Goal: Task Accomplishment & Management: Use online tool/utility

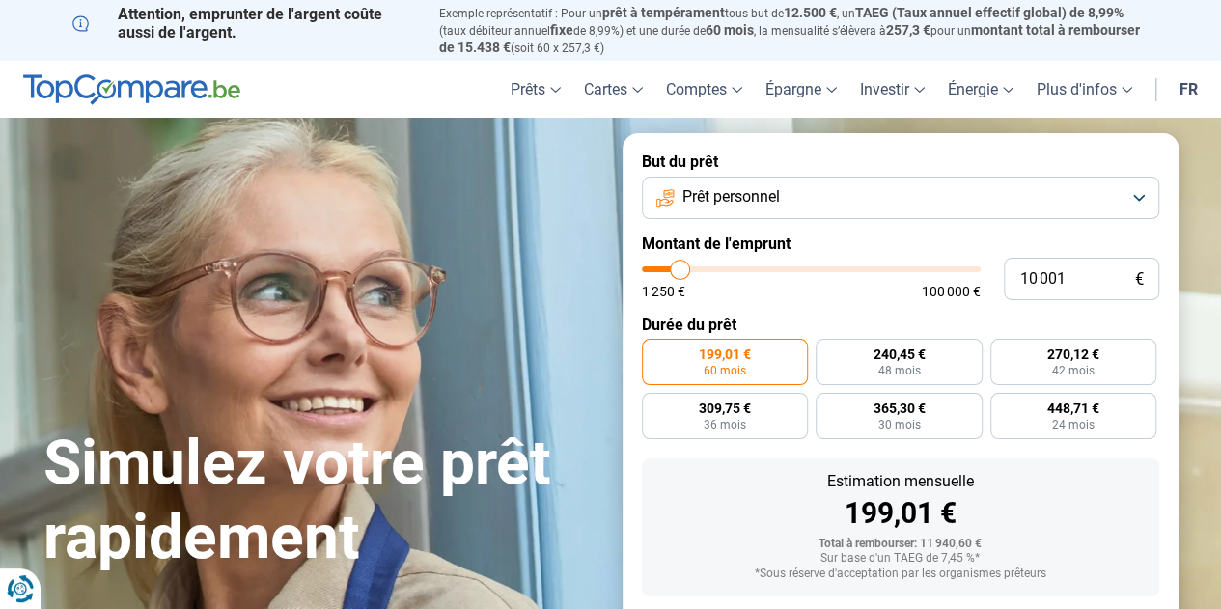
type input "34 750"
type input "34750"
click at [759, 269] on input "range" at bounding box center [811, 269] width 339 height 6
radio input "false"
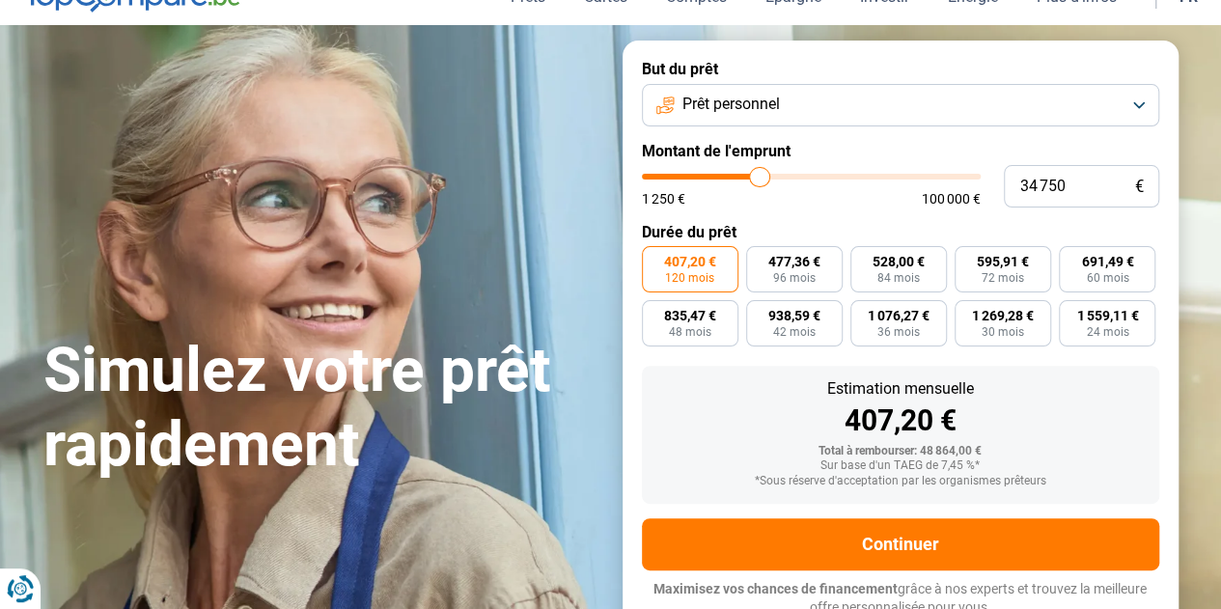
scroll to position [103, 0]
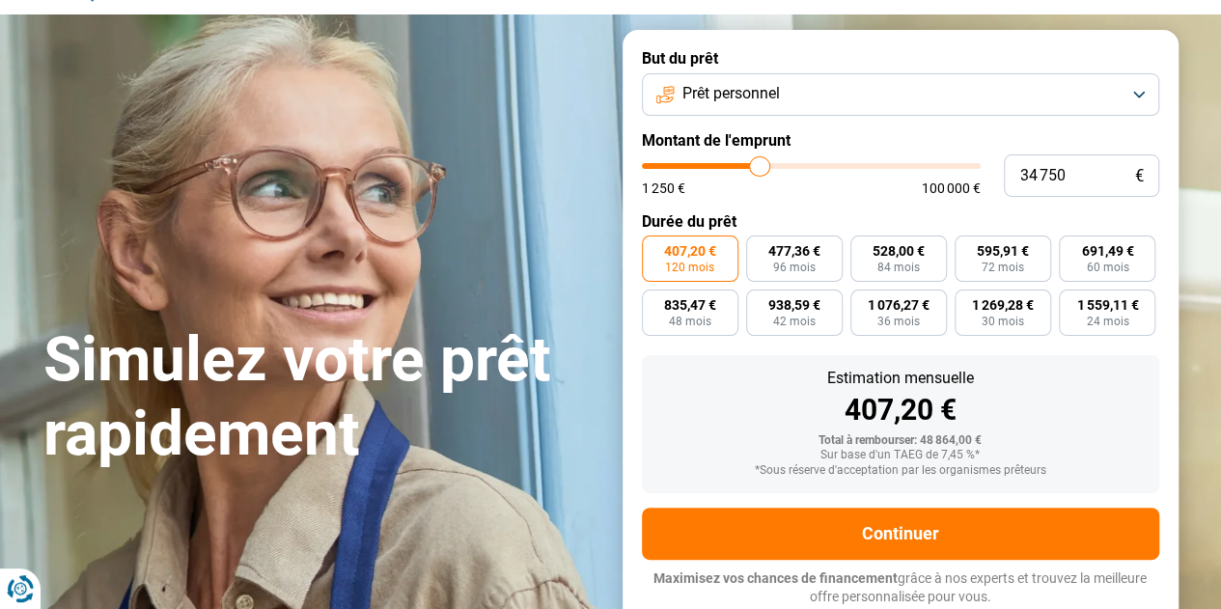
type input "50 250"
type input "50250"
click at [809, 165] on input "range" at bounding box center [811, 166] width 339 height 6
type input "35 500"
type input "35500"
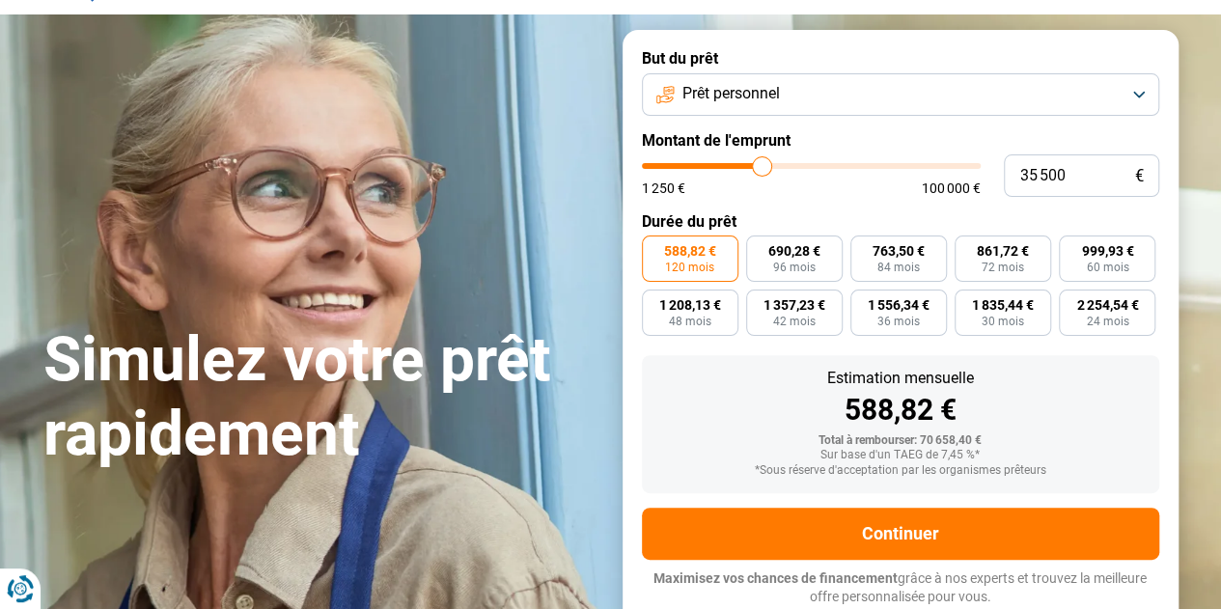
click at [762, 163] on input "range" at bounding box center [811, 166] width 339 height 6
type input "26 750"
type input "26750"
click at [734, 168] on input "range" at bounding box center [811, 166] width 339 height 6
type input "22 750"
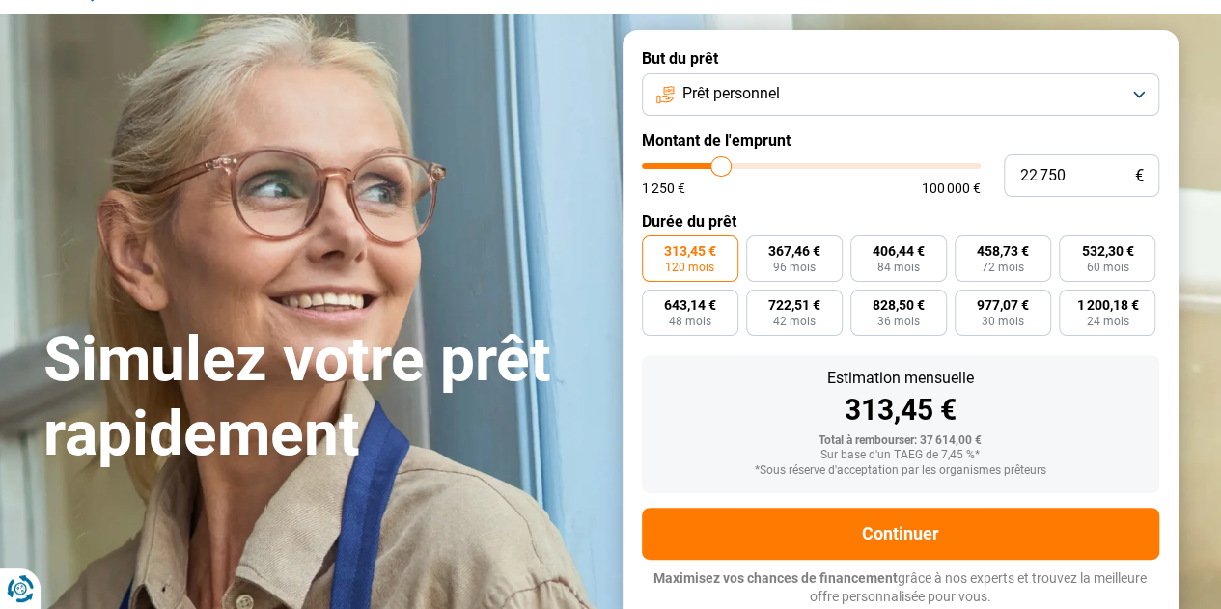
type input "22750"
click at [720, 169] on input "range" at bounding box center [811, 166] width 339 height 6
click at [1135, 94] on button "Prêt personnel" at bounding box center [900, 94] width 517 height 42
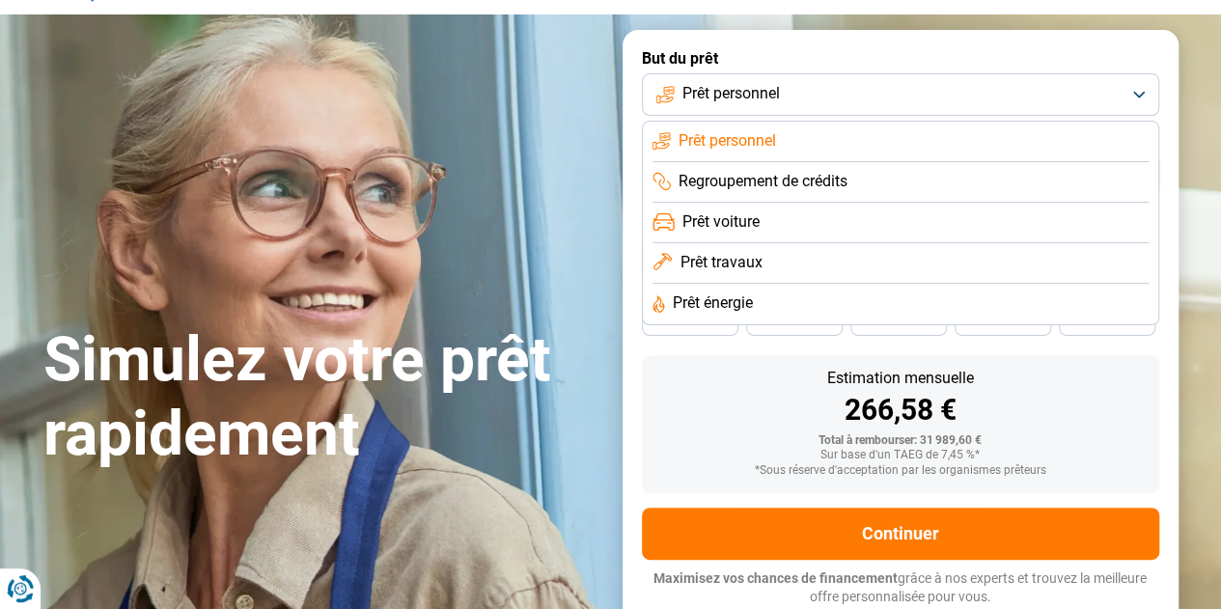
click at [956, 220] on li "Prêt voiture" at bounding box center [901, 223] width 496 height 41
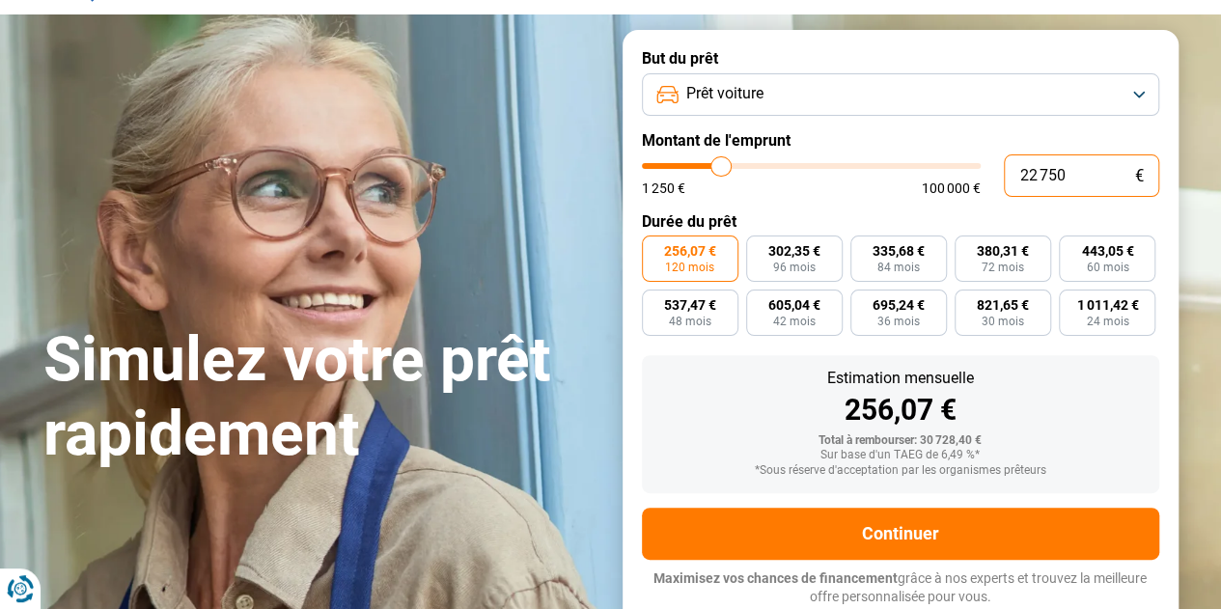
click at [1068, 178] on input "22 750" at bounding box center [1081, 175] width 155 height 42
type input "2 275"
type input "2250"
type input "227"
type input "1250"
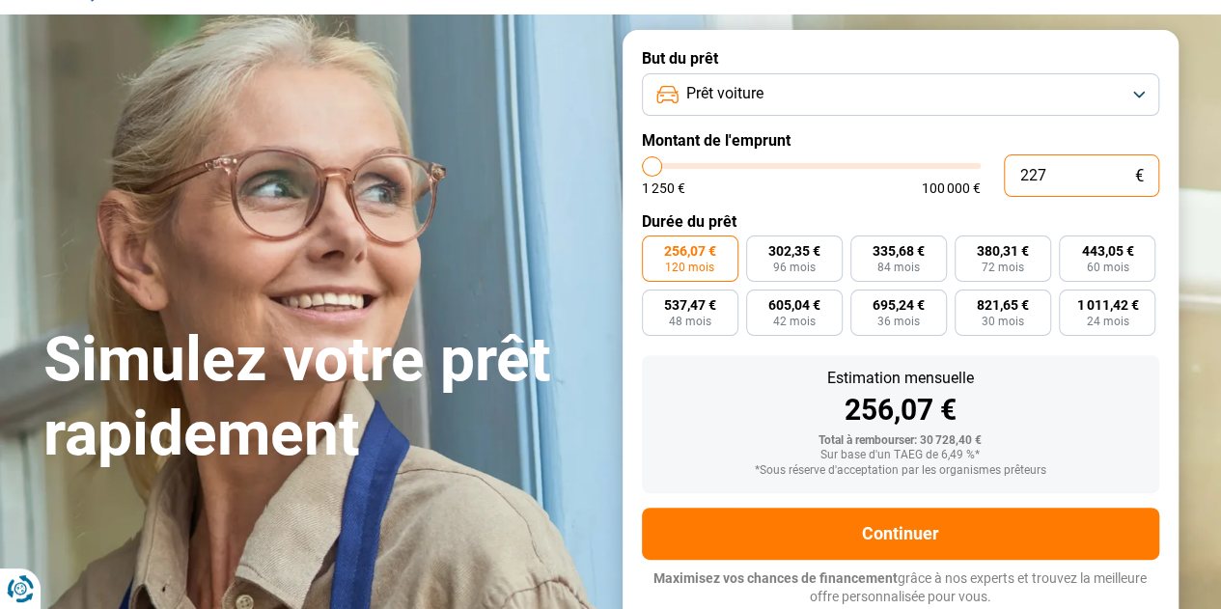
type input "22"
type input "1250"
type input "2"
type input "1250"
type input "0"
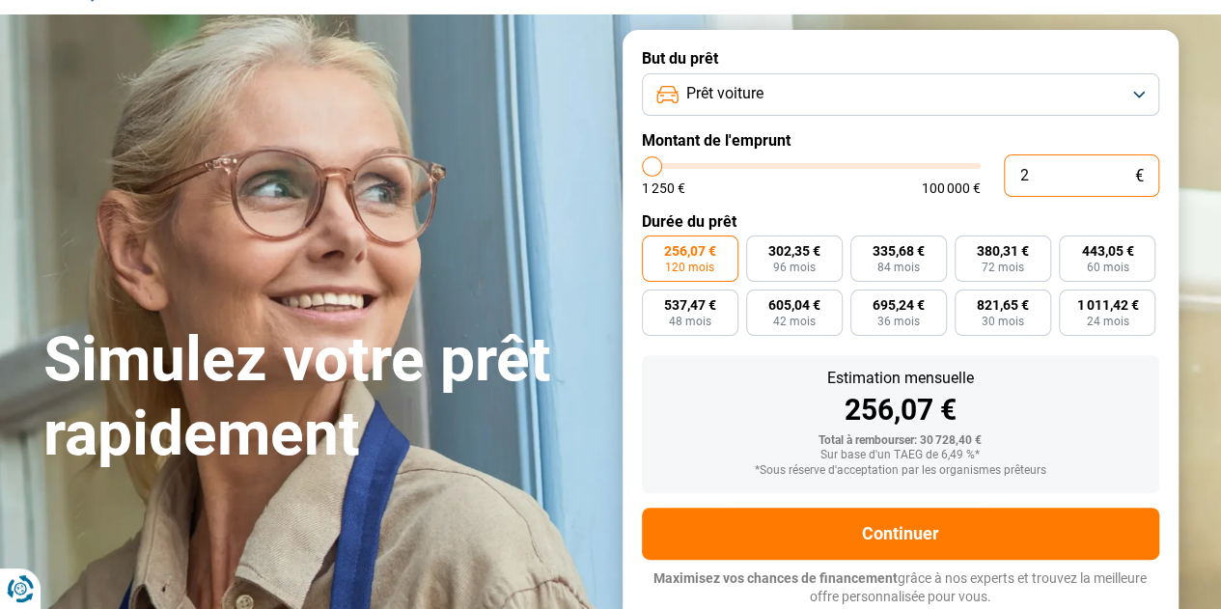
type input "1250"
type input "1 250"
type input "1250"
radio input "true"
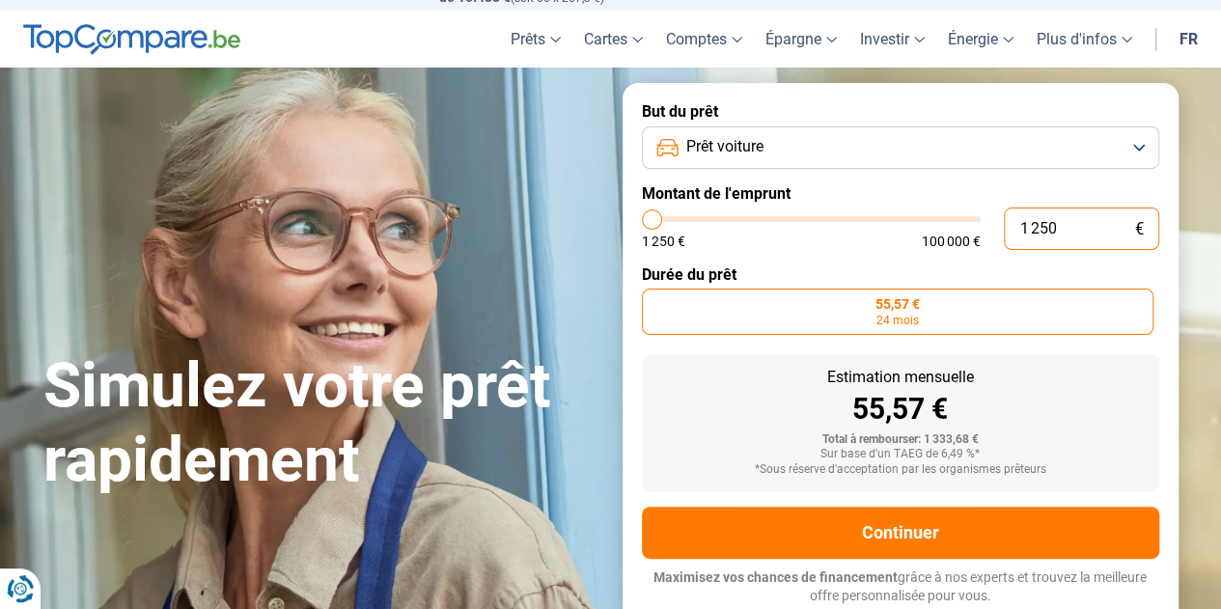
scroll to position [49, 0]
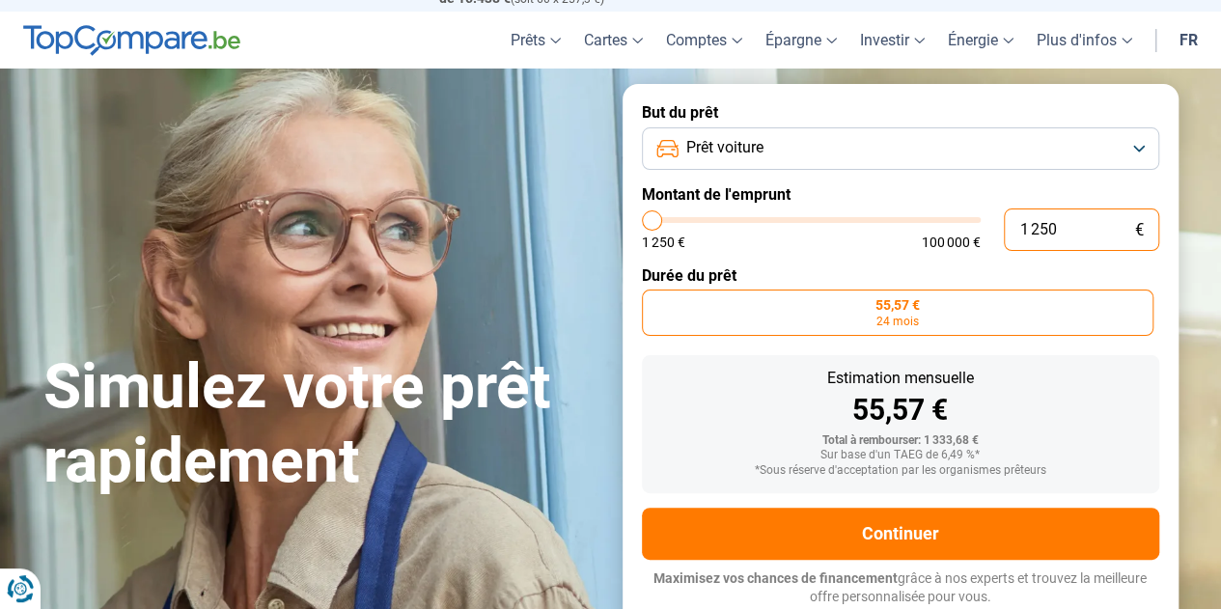
type input "12 508"
type input "12500"
type input "1 250"
type input "1250"
type input "125"
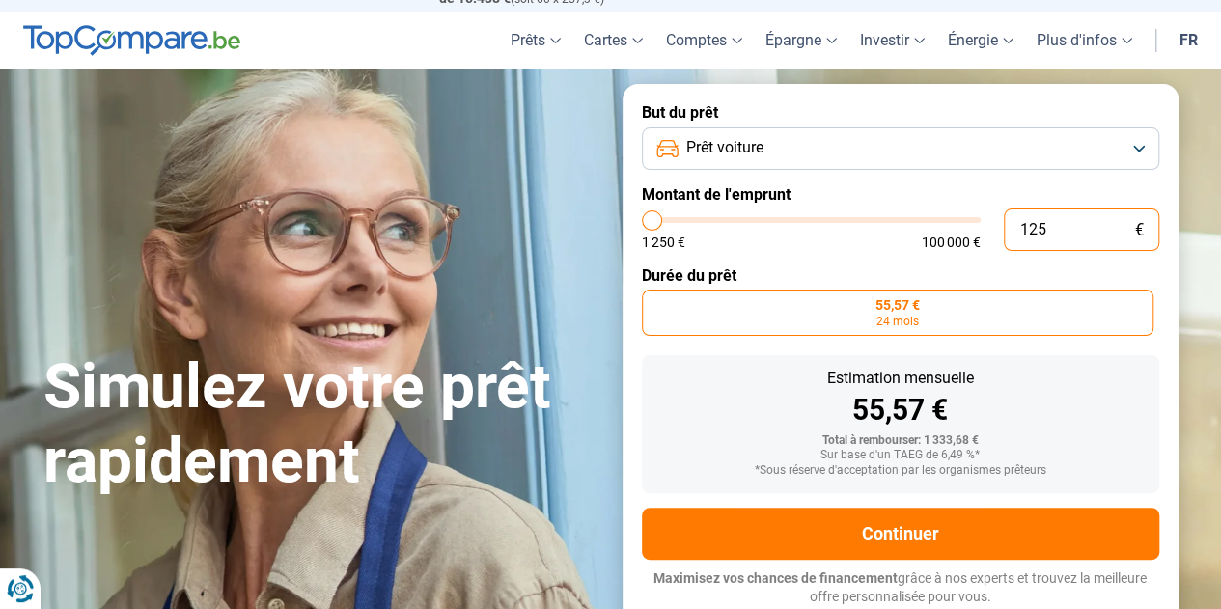
type input "1250"
type input "12"
type input "1250"
type input "1"
type input "1250"
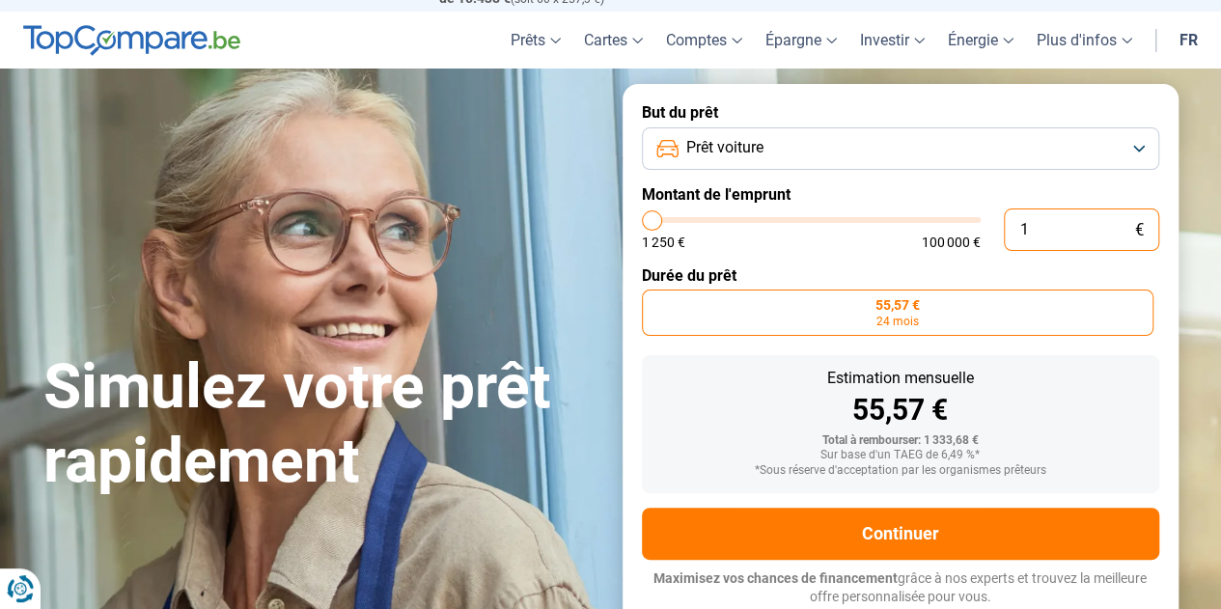
type input "0"
type input "1250"
type input "8"
type input "1250"
type input "80"
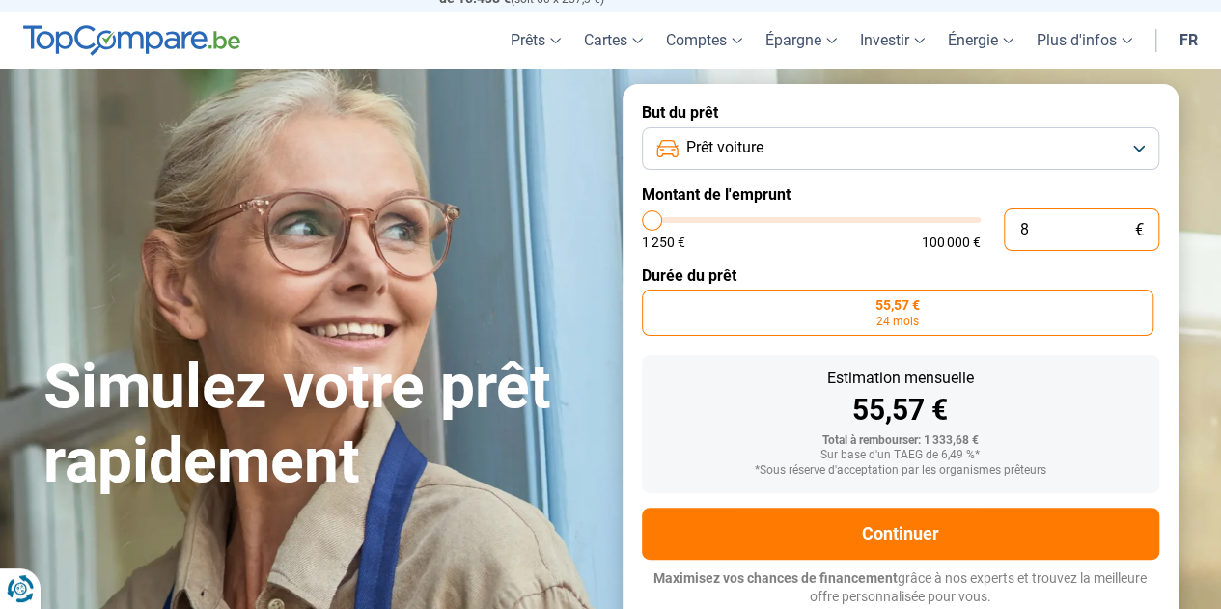
type input "1250"
type input "800"
type input "1250"
type input "8 000"
type input "8000"
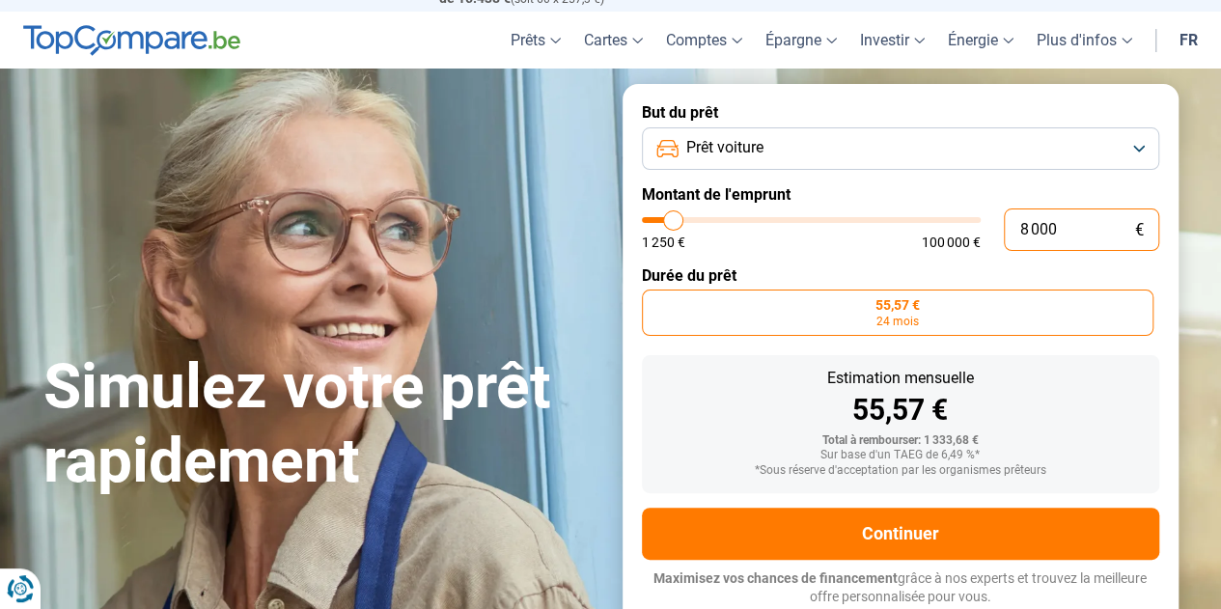
radio input "false"
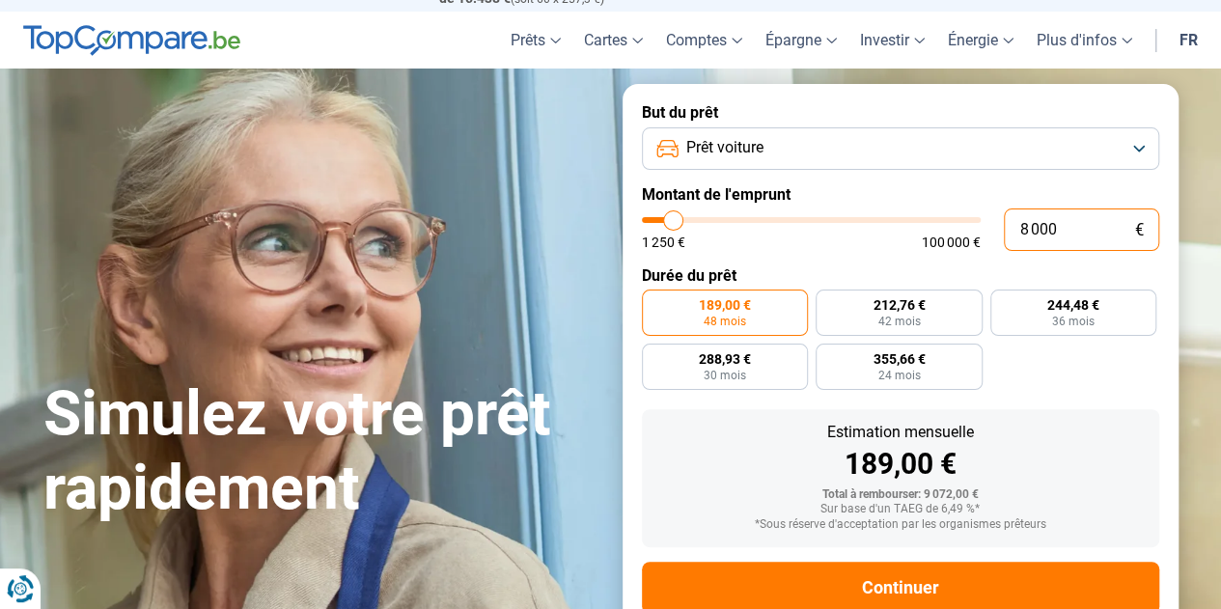
scroll to position [103, 0]
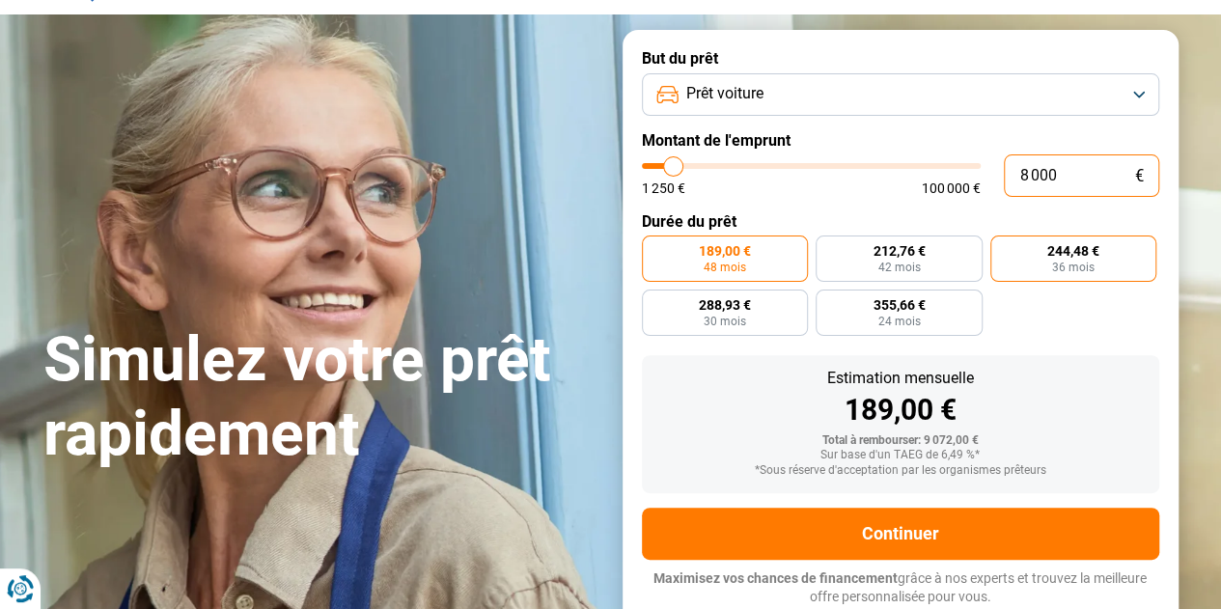
type input "8 000"
click at [1079, 262] on span "36 mois" at bounding box center [1073, 268] width 42 height 12
click at [1003, 248] on input "244,48 € 36 mois" at bounding box center [996, 242] width 13 height 13
radio input "true"
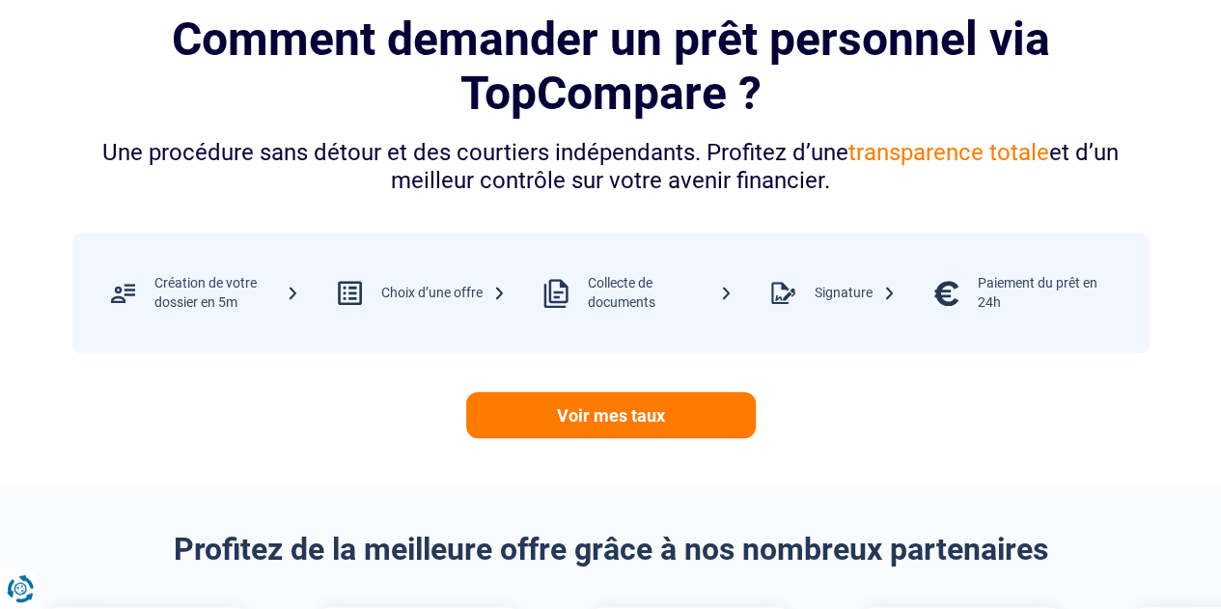
scroll to position [1331, 0]
